Goal: Transaction & Acquisition: Purchase product/service

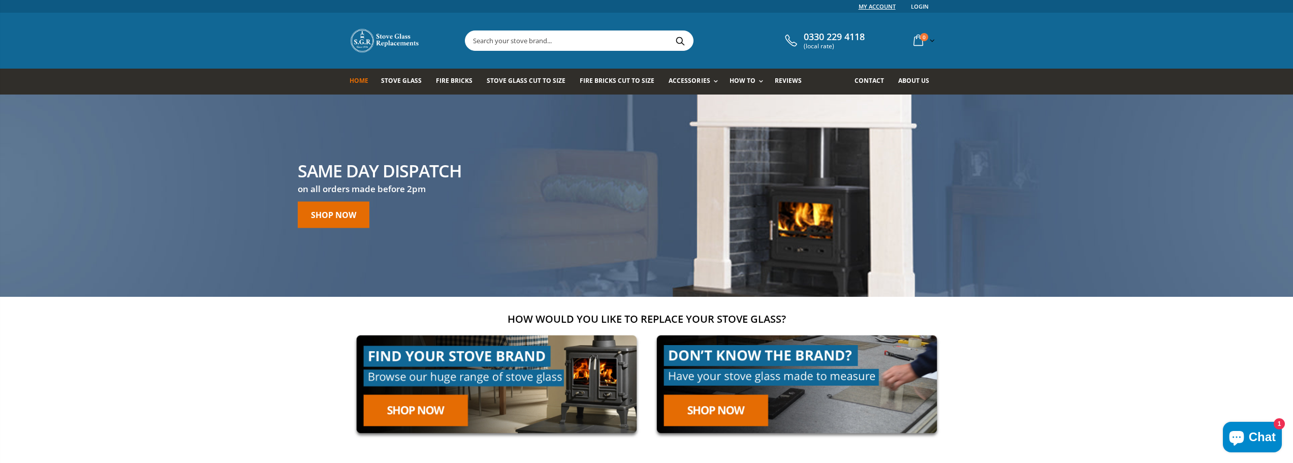
click at [870, 6] on link "My Account" at bounding box center [877, 6] width 37 height 13
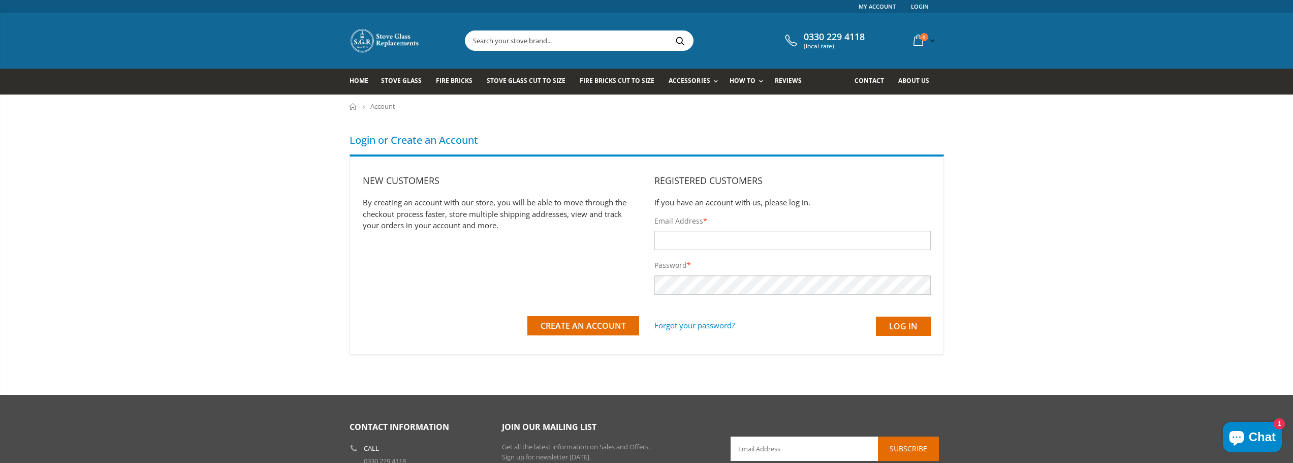
click at [662, 244] on input "Email Address *" at bounding box center [793, 240] width 276 height 19
type input "mjm@idnetfreemail.co.uk"
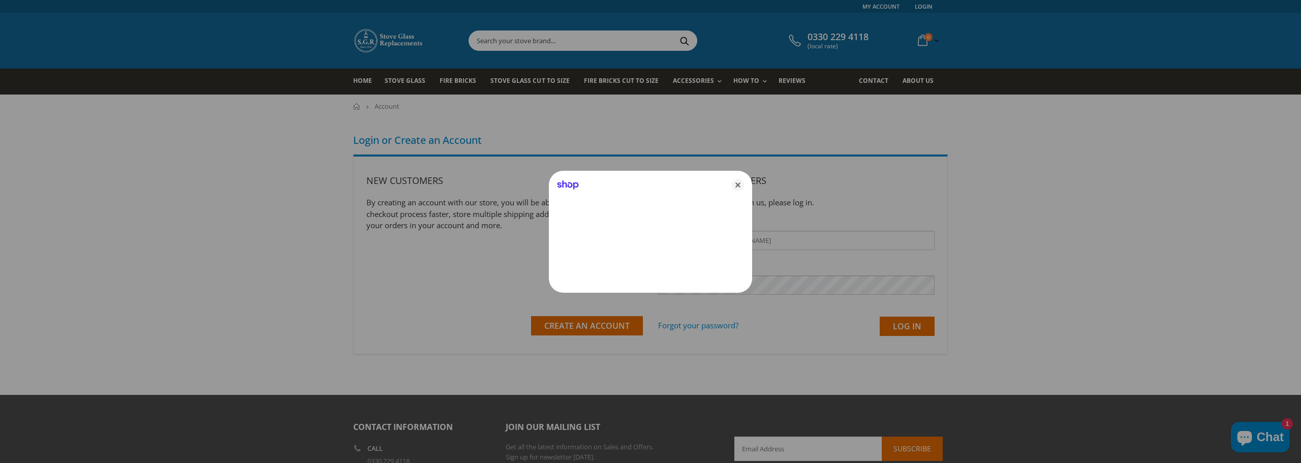
click at [736, 187] on icon "Close" at bounding box center [738, 185] width 12 height 12
click at [736, 187] on div "Registered Customers If you have an account with us, please log in." at bounding box center [796, 191] width 276 height 34
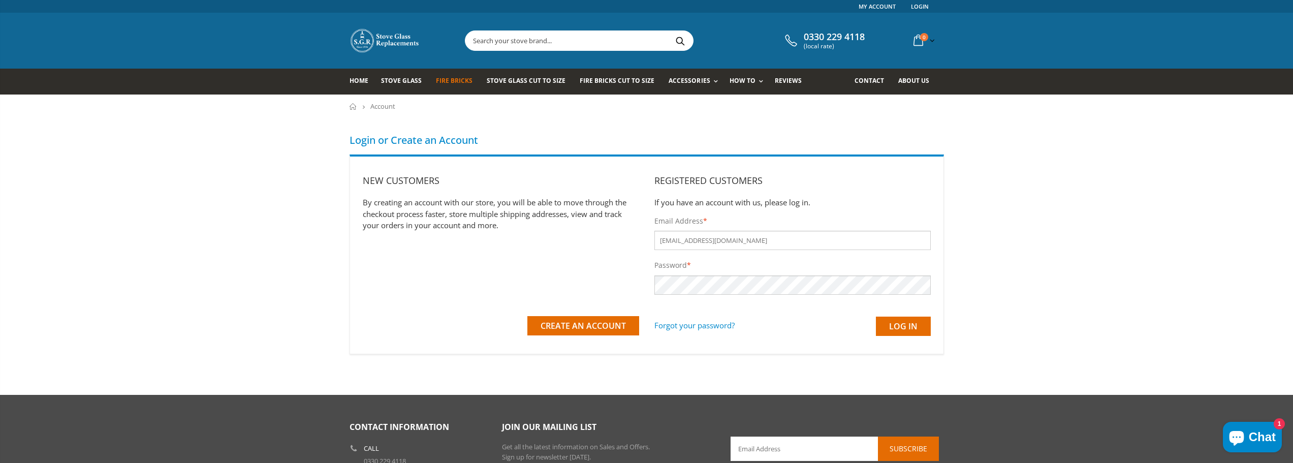
click at [449, 80] on span "Fire Bricks" at bounding box center [454, 80] width 37 height 9
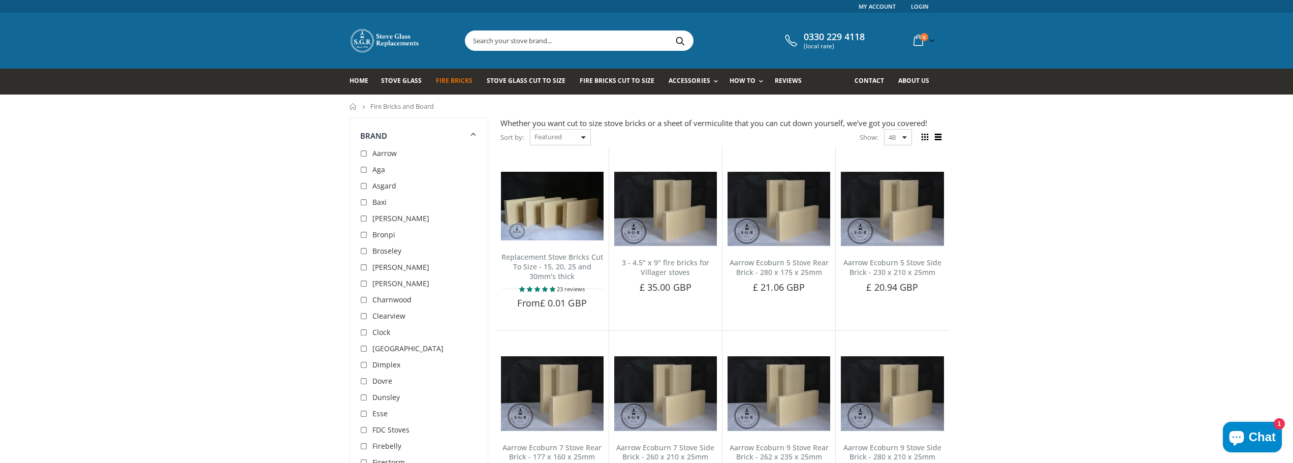
click at [583, 136] on div "Sort by: Featured Best Selling Name, A-Z Name, Z-A Price, low to high Price, hi…" at bounding box center [546, 138] width 90 height 18
click at [584, 136] on div "Sort by: Featured Best Selling Name, A-Z Name, Z-A Price, low to high Price, hi…" at bounding box center [546, 138] width 90 height 18
click at [624, 76] on span "Fire Bricks Cut To Size" at bounding box center [617, 80] width 75 height 9
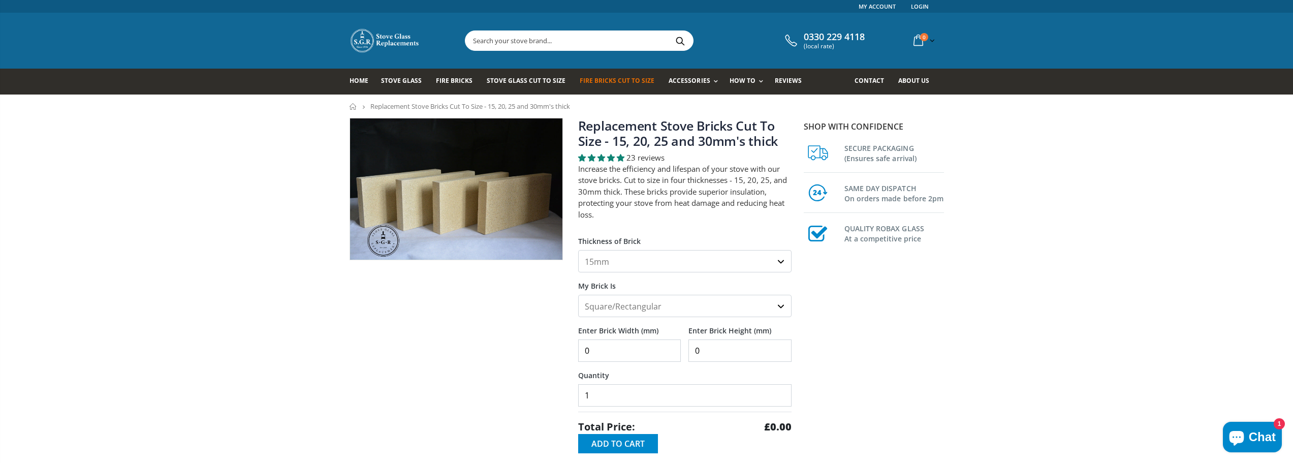
click at [659, 261] on select "15mm 20mm 25mm 30mm" at bounding box center [684, 261] width 213 height 22
click at [635, 263] on select "15mm 20mm 25mm 30mm" at bounding box center [684, 261] width 213 height 22
select select "25mm"
click at [578, 250] on select "15mm 20mm 25mm 30mm" at bounding box center [684, 261] width 213 height 22
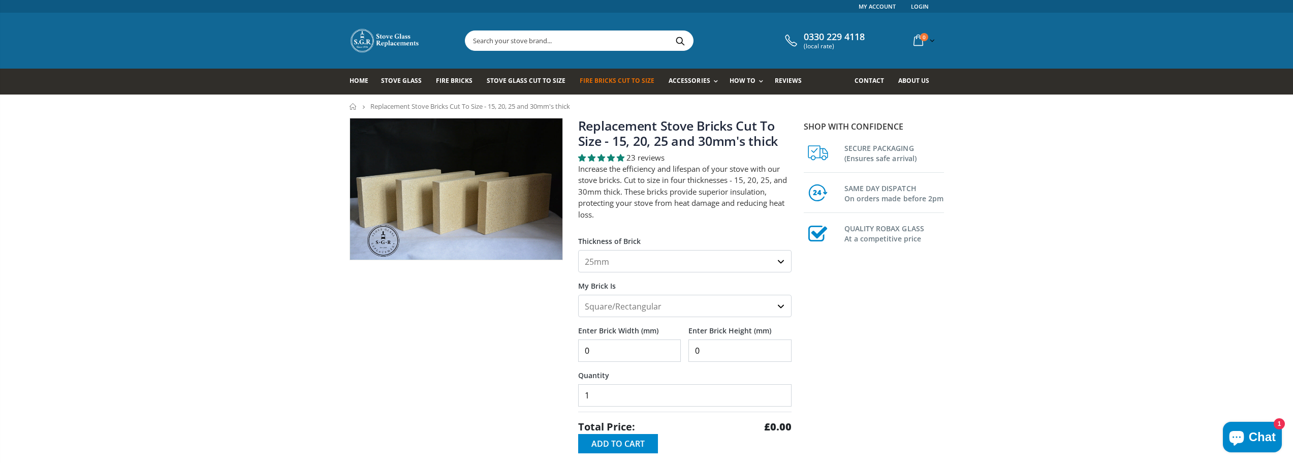
click at [607, 305] on select "Square/Rectangular Shaped (+£8)" at bounding box center [684, 306] width 213 height 22
click at [883, 8] on link "My Account" at bounding box center [877, 6] width 37 height 13
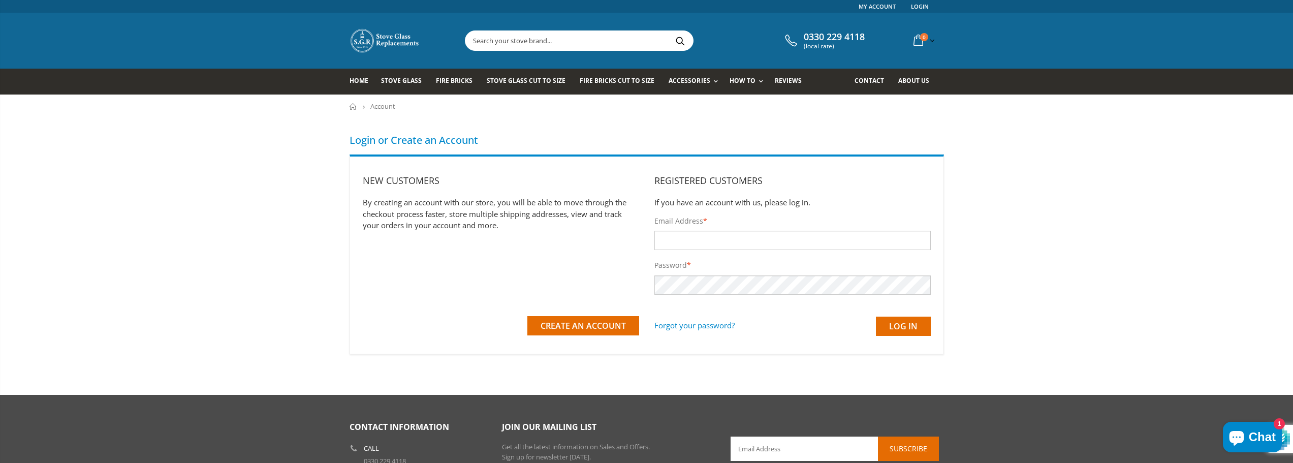
click at [678, 244] on input "Email Address *" at bounding box center [793, 240] width 276 height 19
type input "[EMAIL_ADDRESS][DOMAIN_NAME]"
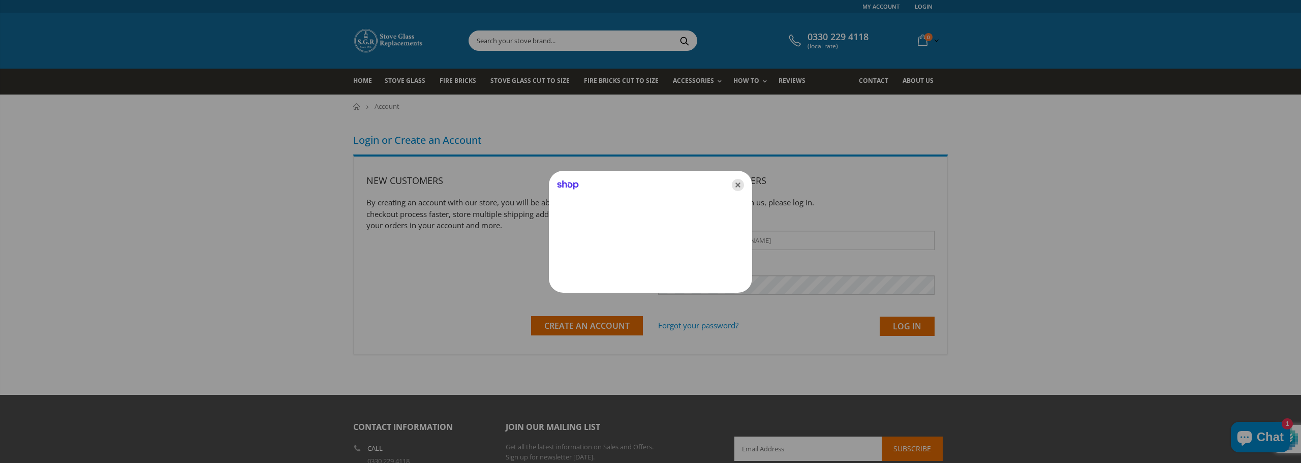
click at [739, 183] on icon "Close" at bounding box center [738, 185] width 12 height 12
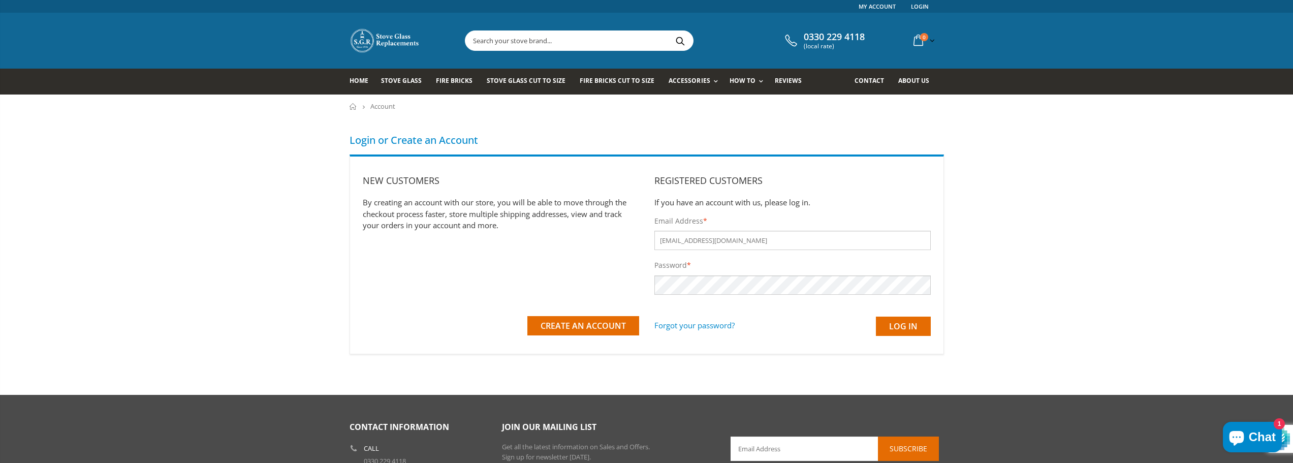
drag, startPoint x: 567, startPoint y: 215, endPoint x: 594, endPoint y: 260, distance: 52.4
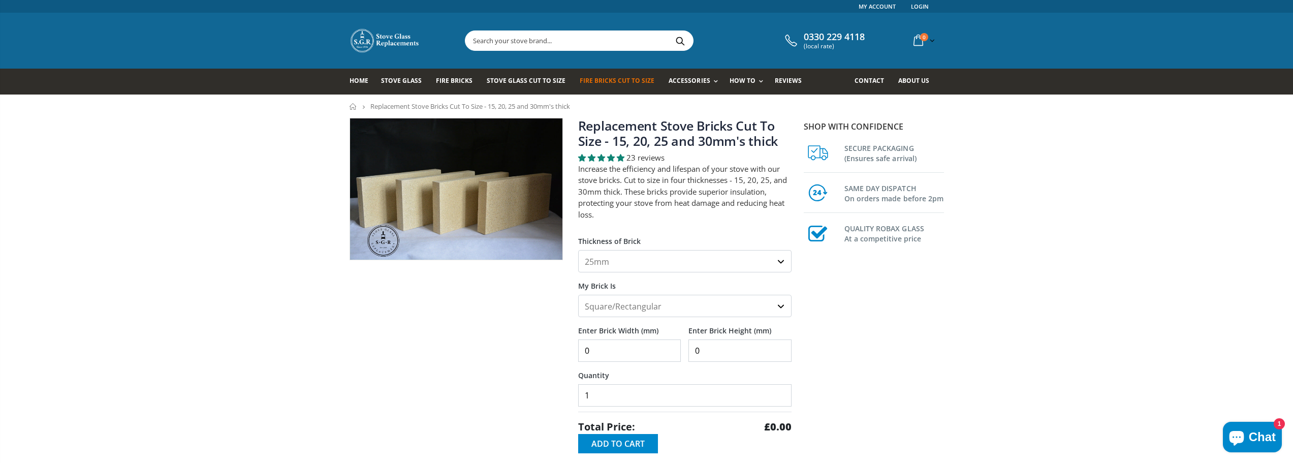
select select "25mm"
click at [626, 352] on input "0" at bounding box center [629, 350] width 103 height 22
type input "475"
type input "195"
click at [618, 399] on input "1" at bounding box center [684, 395] width 213 height 22
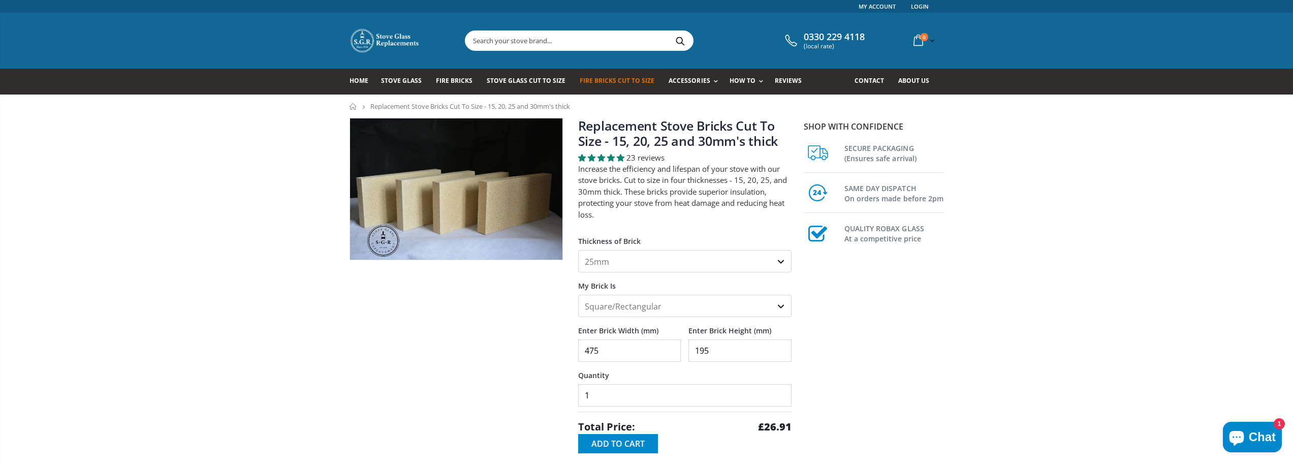
click at [626, 302] on select "Square/Rectangular Shaped (+£8)" at bounding box center [684, 306] width 213 height 22
